Goal: Ask a question

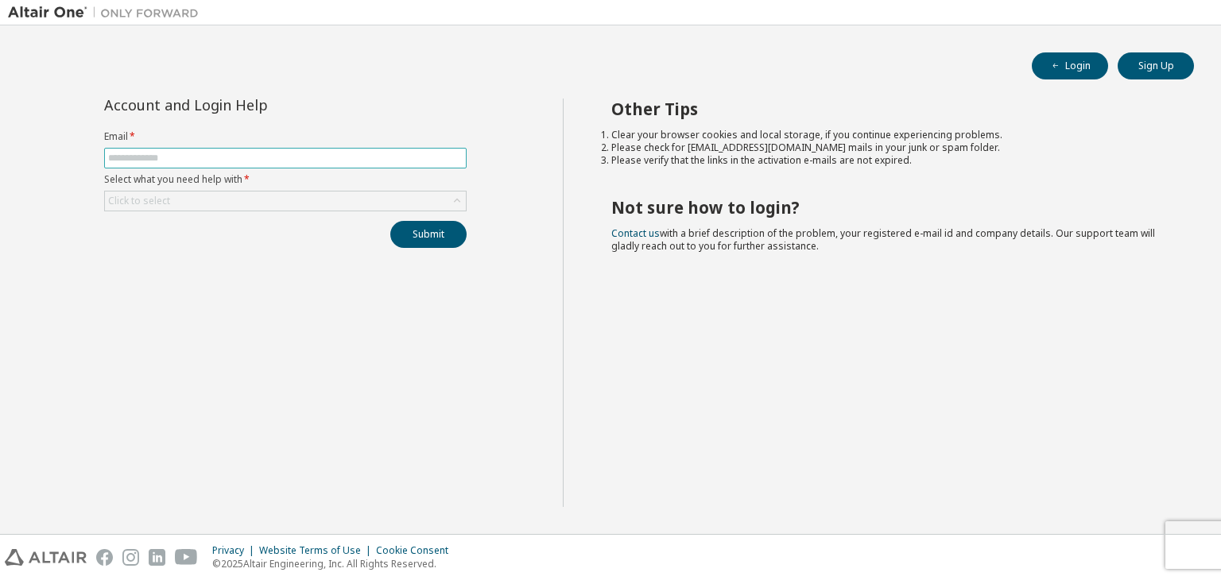
click at [140, 164] on span at bounding box center [285, 158] width 363 height 21
click at [146, 157] on input "text" at bounding box center [285, 158] width 355 height 13
type input "**********"
click at [200, 193] on div "Click to select" at bounding box center [285, 201] width 361 height 19
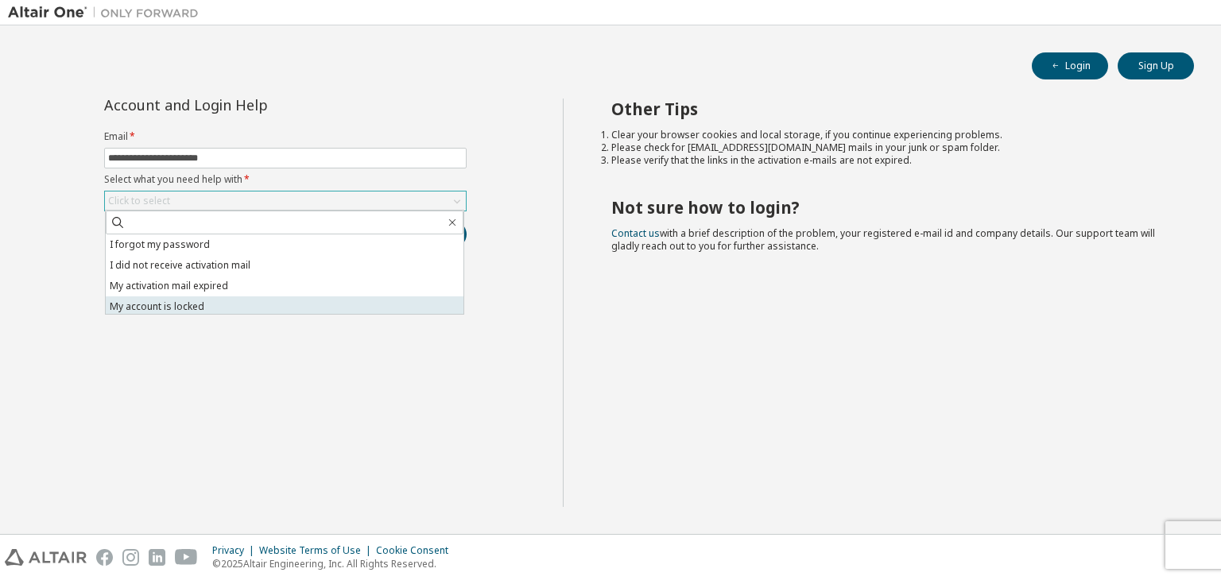
scroll to position [45, 0]
click at [194, 300] on li "I don't know but can't login" at bounding box center [285, 303] width 358 height 21
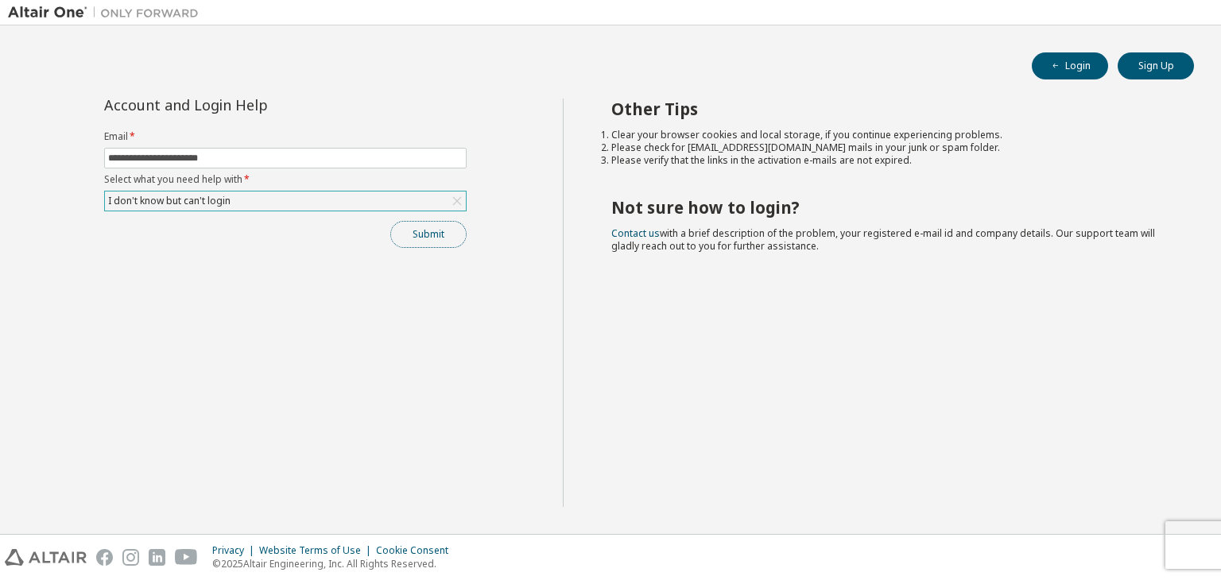
click at [413, 230] on button "Submit" at bounding box center [428, 234] width 76 height 27
click at [426, 237] on button "Submit" at bounding box center [428, 234] width 76 height 27
